Goal: Task Accomplishment & Management: Manage account settings

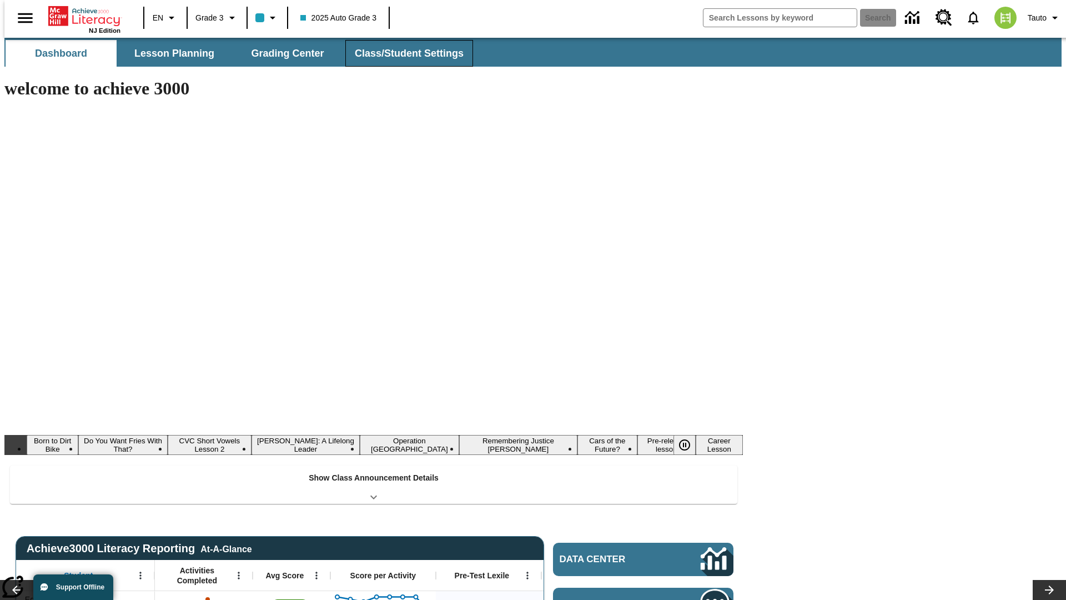
click at [403, 53] on button "Class/Student Settings" at bounding box center [409, 53] width 128 height 27
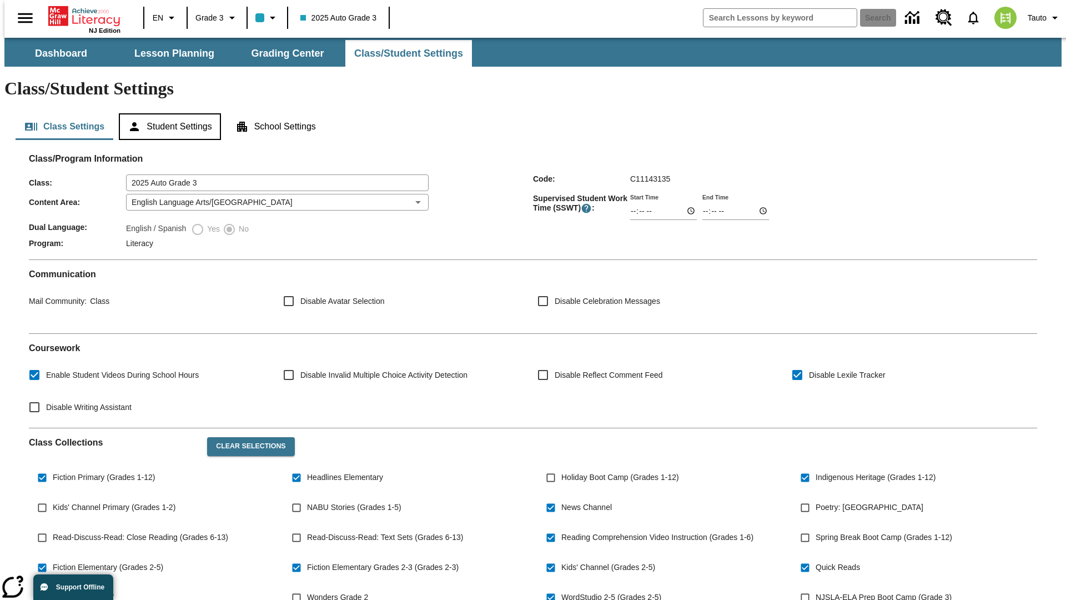
click at [167, 113] on button "Student Settings" at bounding box center [170, 126] width 102 height 27
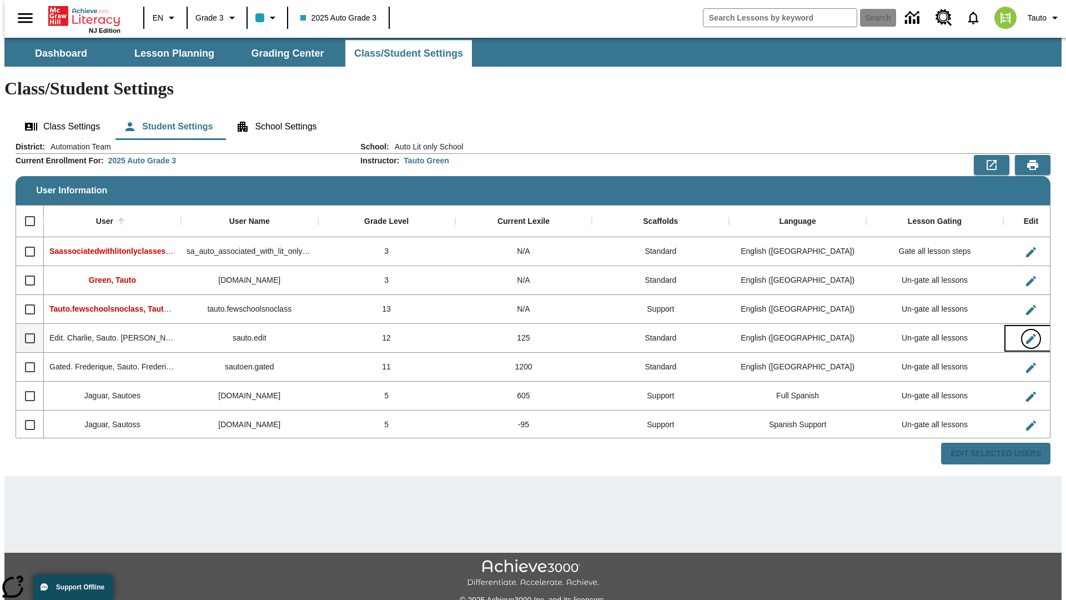
click at [1026, 334] on icon "Edit User" at bounding box center [1031, 339] width 10 height 10
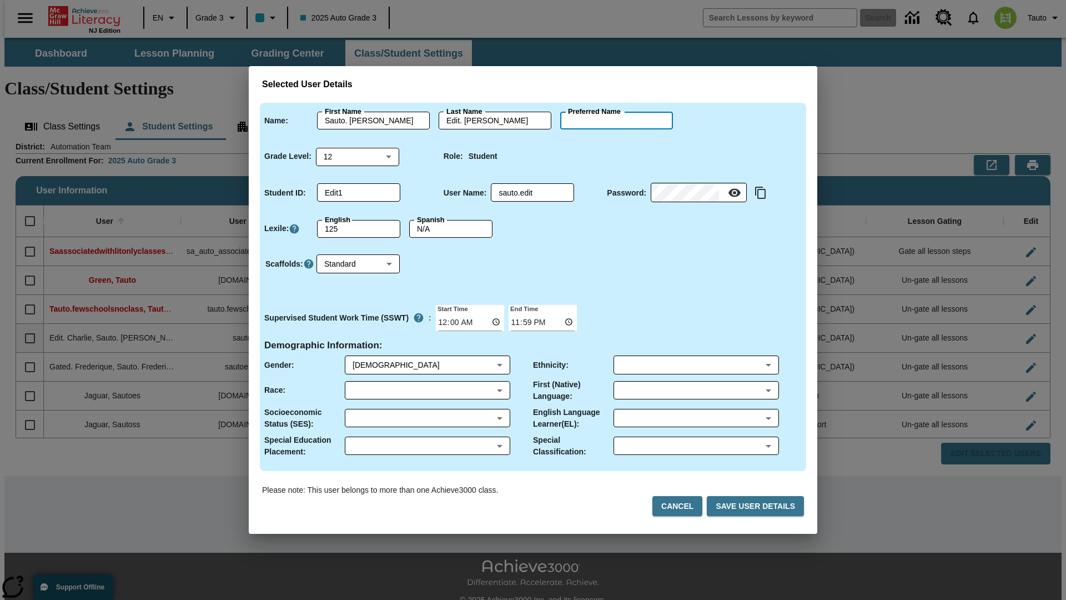
type input "[PERSON_NAME]"
click at [682, 506] on button "Cancel" at bounding box center [677, 506] width 50 height 21
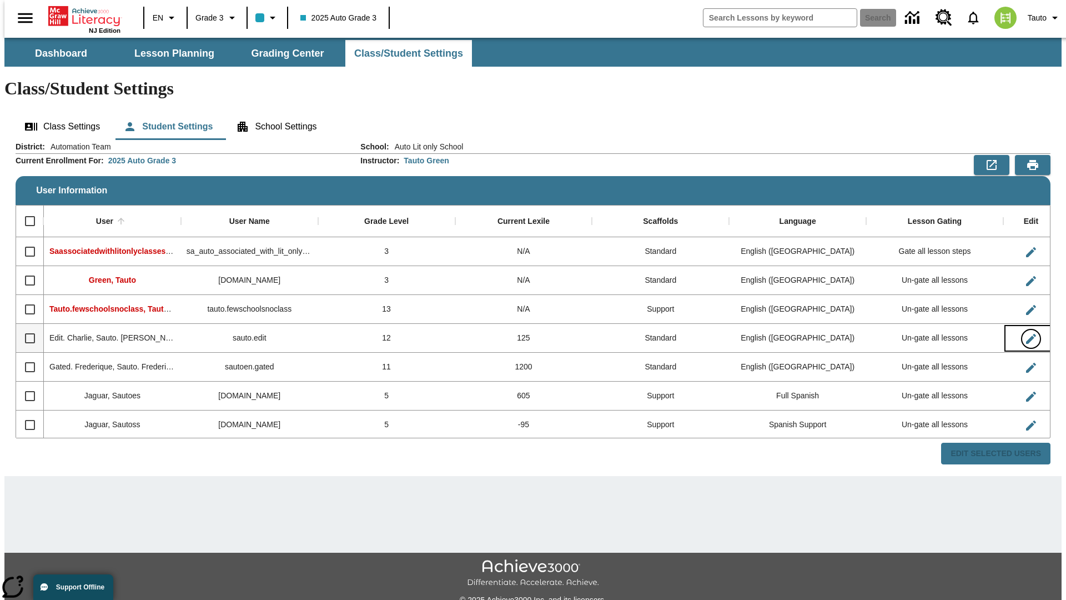
click at [1026, 334] on icon "Edit User" at bounding box center [1031, 339] width 10 height 10
